Goal: Transaction & Acquisition: Book appointment/travel/reservation

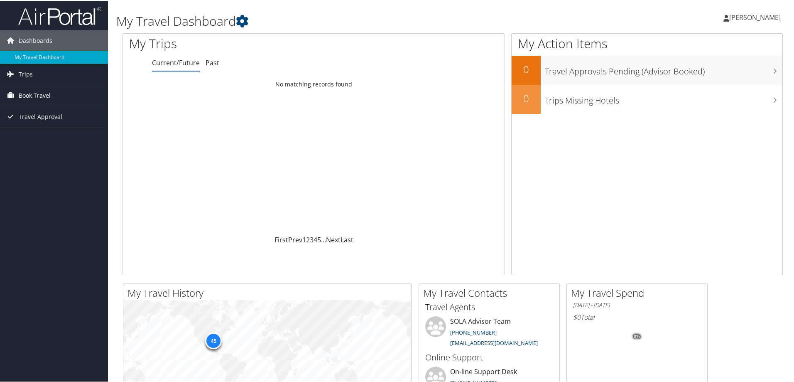
click at [40, 94] on span "Book Travel" at bounding box center [35, 94] width 32 height 21
click at [42, 124] on link "Book/Manage Online Trips" at bounding box center [54, 124] width 108 height 12
